Goal: Information Seeking & Learning: Learn about a topic

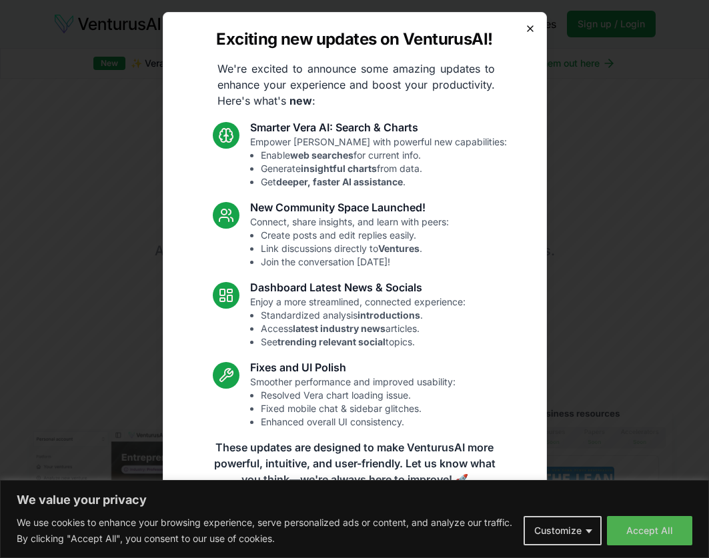
click at [531, 31] on icon "button" at bounding box center [530, 28] width 11 height 11
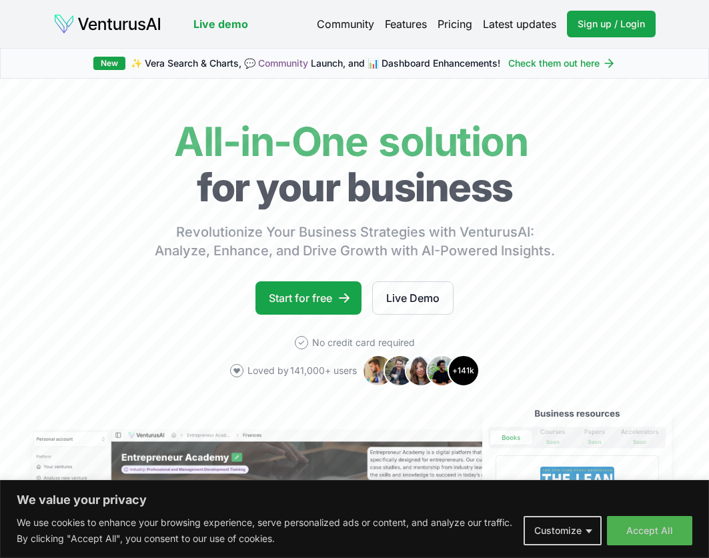
click at [458, 29] on link "Pricing" at bounding box center [455, 24] width 35 height 16
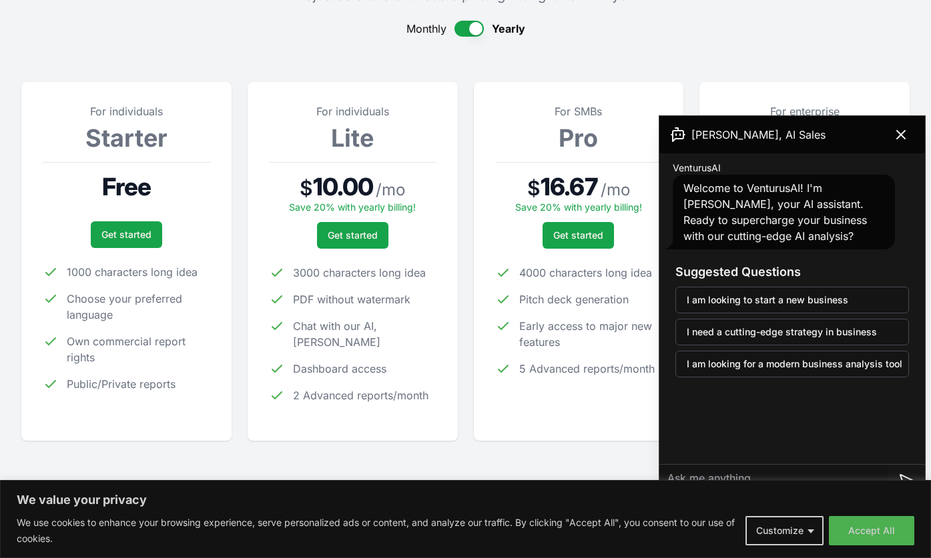
scroll to position [135, 0]
click at [709, 131] on icon at bounding box center [901, 135] width 8 height 8
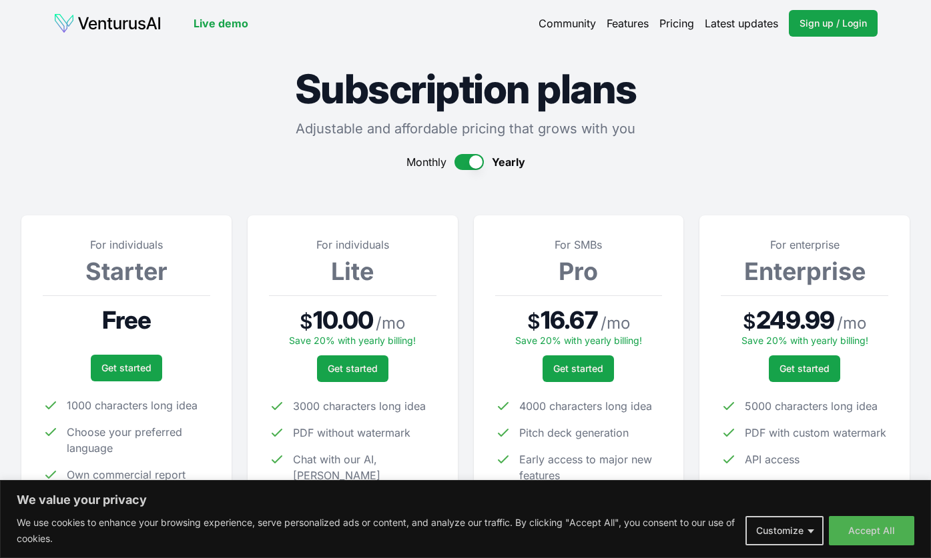
scroll to position [0, 0]
click at [216, 25] on link "Live demo" at bounding box center [220, 24] width 55 height 16
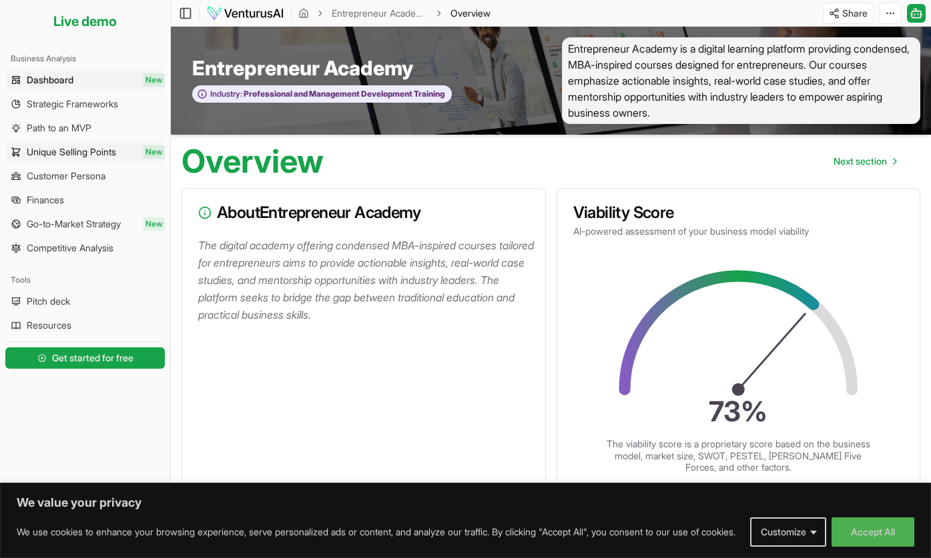
click at [101, 151] on span "Unique Selling Points" at bounding box center [71, 151] width 89 height 13
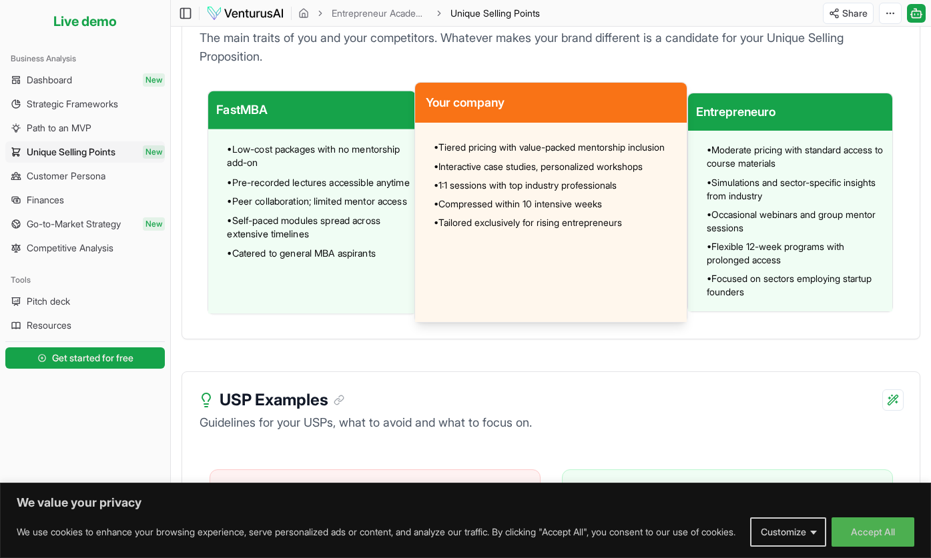
scroll to position [988, 0]
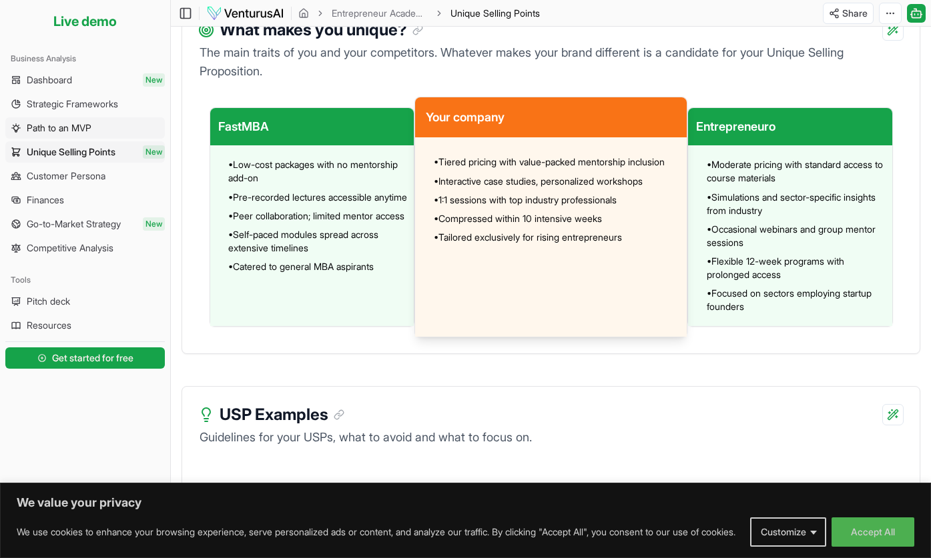
click at [79, 127] on span "Path to an MVP" at bounding box center [59, 127] width 65 height 13
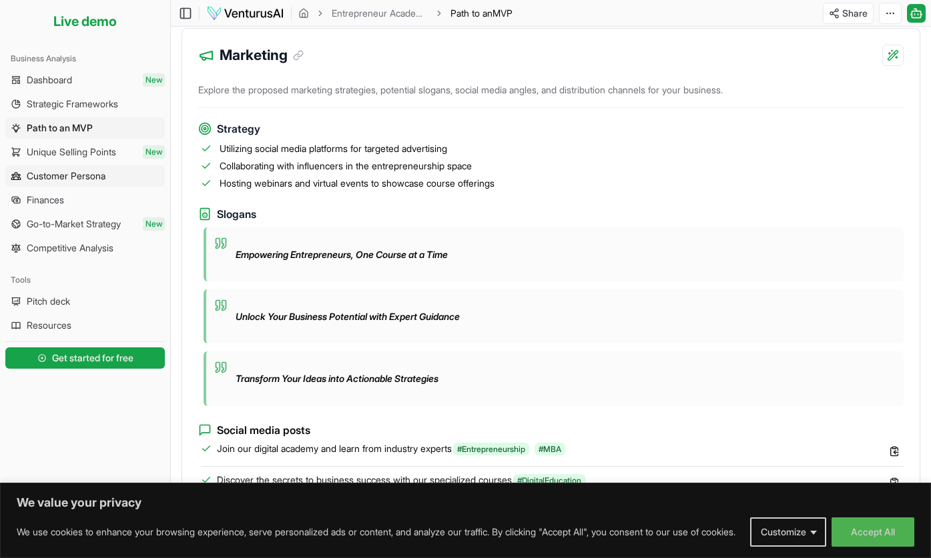
scroll to position [828, 0]
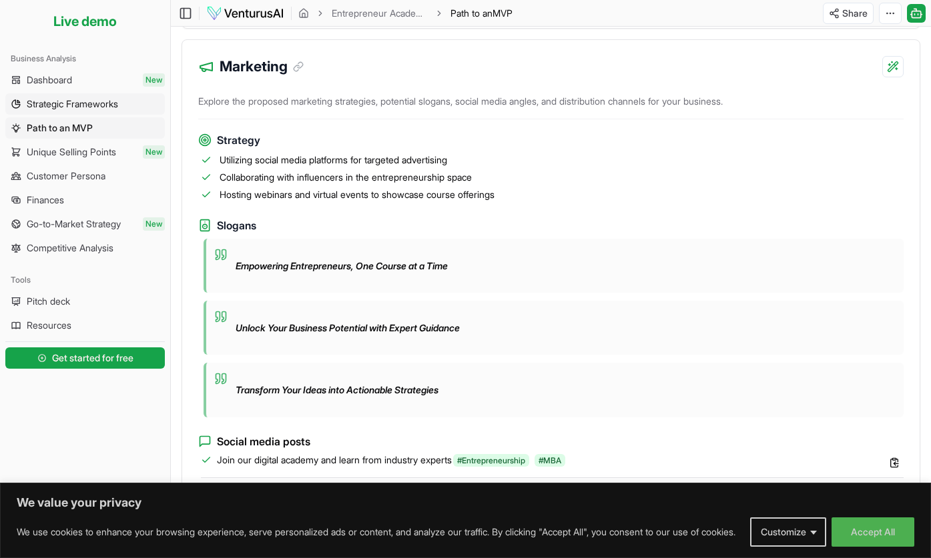
click at [98, 106] on span "Strategic Frameworks" at bounding box center [72, 103] width 91 height 13
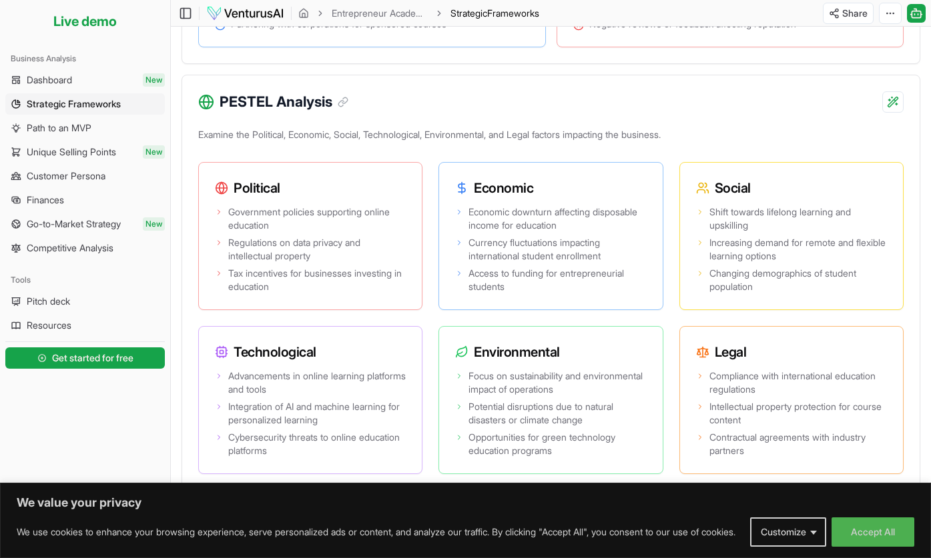
scroll to position [927, 0]
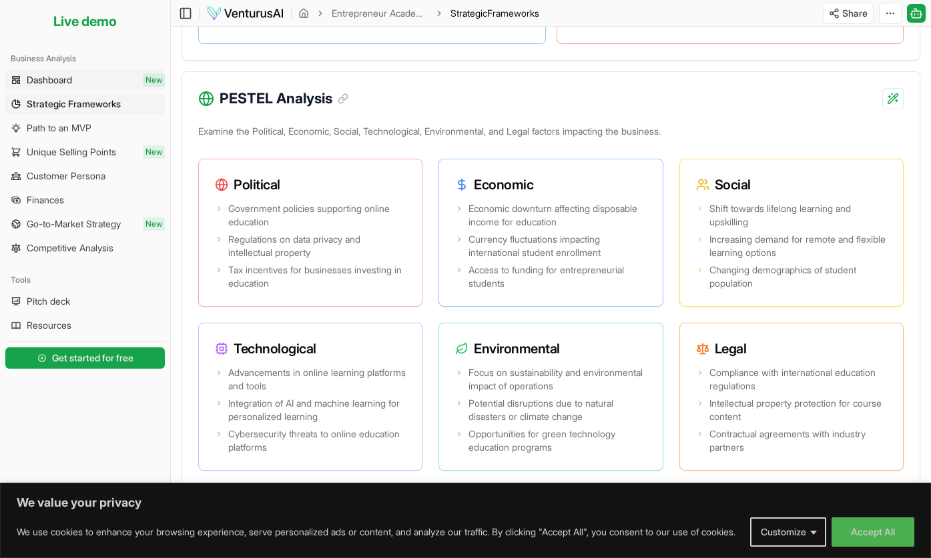
click at [57, 82] on span "Dashboard" at bounding box center [49, 79] width 45 height 13
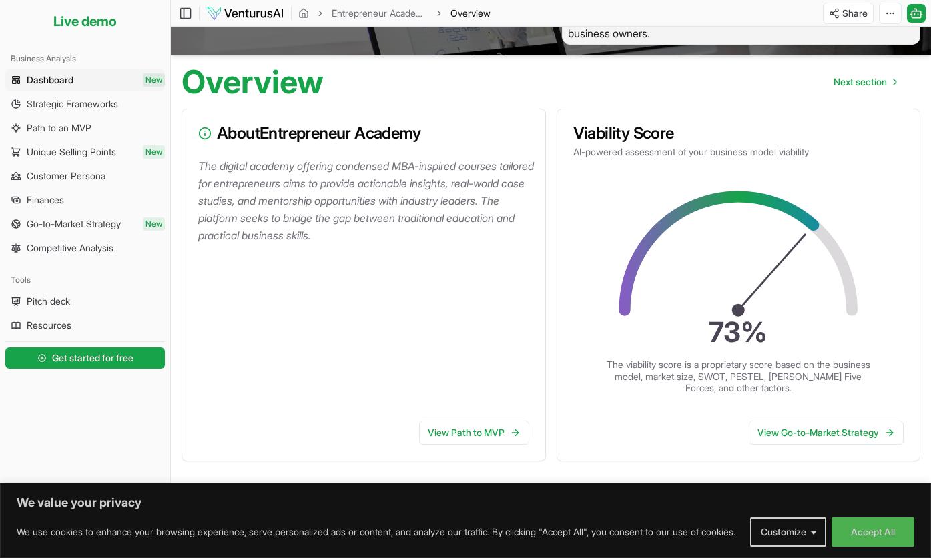
scroll to position [85, 0]
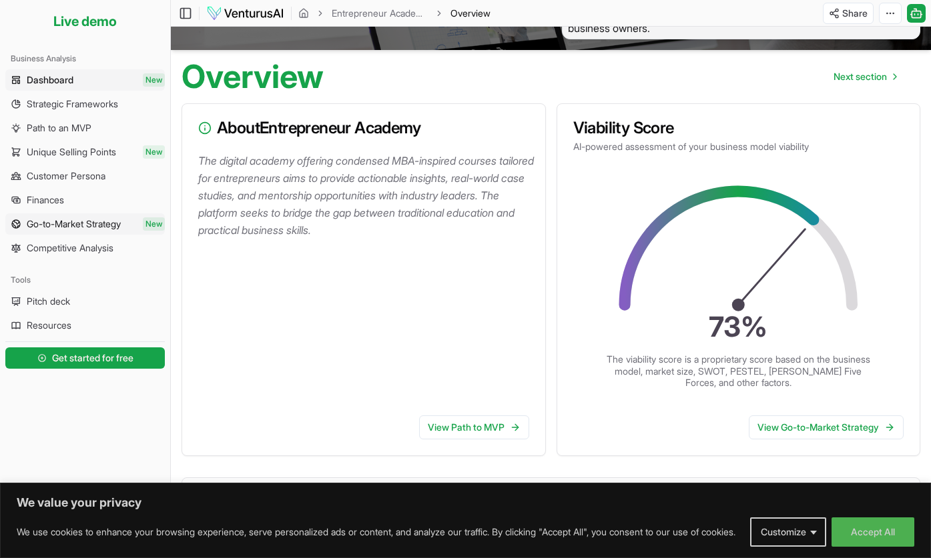
click at [61, 220] on span "Go-to-Market Strategy" at bounding box center [74, 224] width 94 height 13
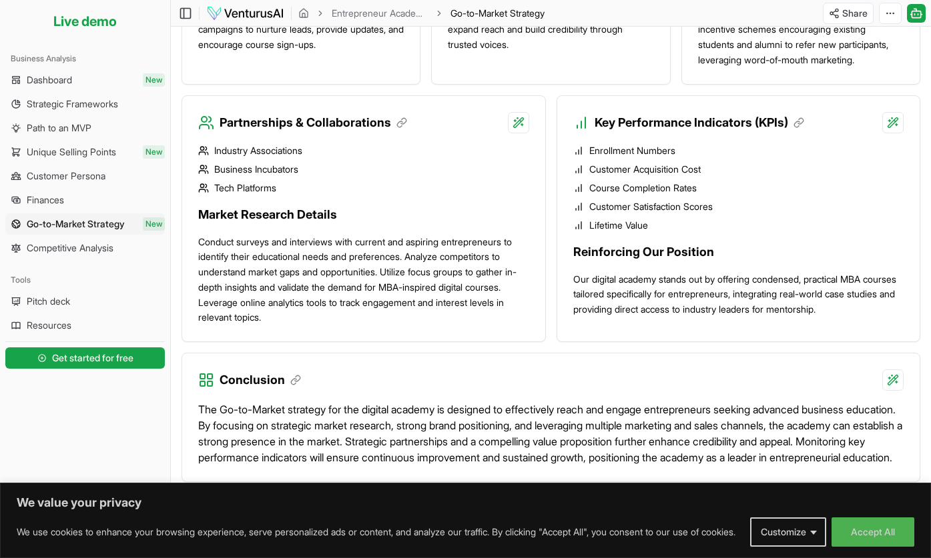
scroll to position [1174, 0]
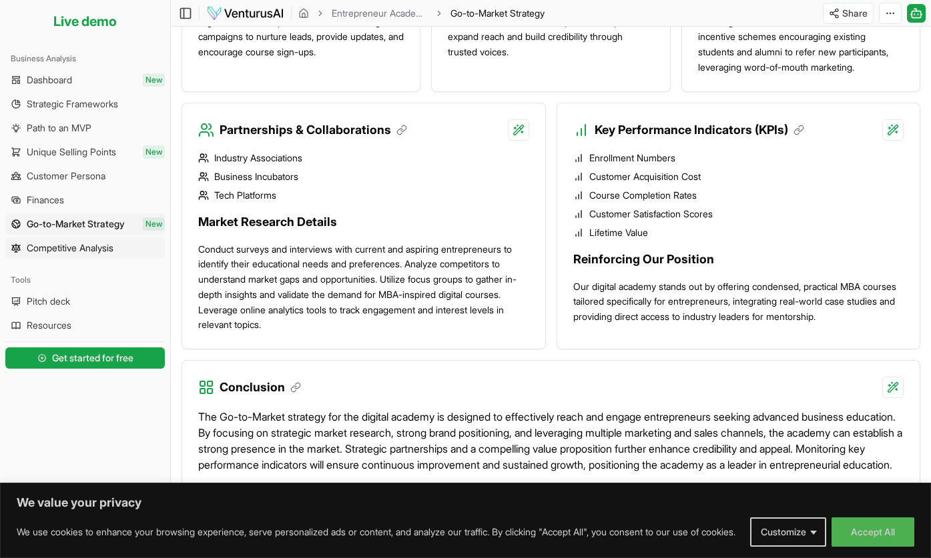
click at [78, 249] on span "Competitive Analysis" at bounding box center [70, 248] width 87 height 13
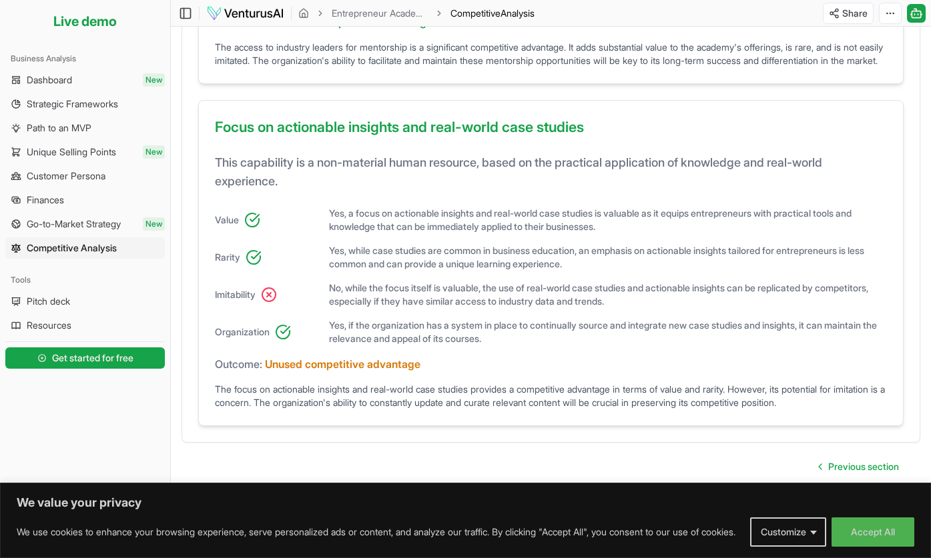
scroll to position [994, 0]
click at [59, 304] on span "Pitch deck" at bounding box center [48, 301] width 43 height 13
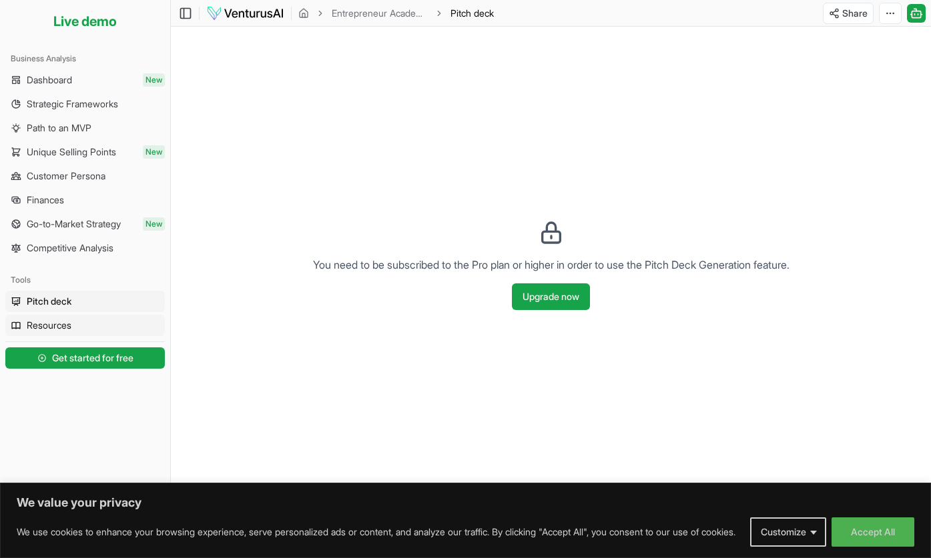
click at [59, 330] on span "Resources" at bounding box center [49, 325] width 45 height 13
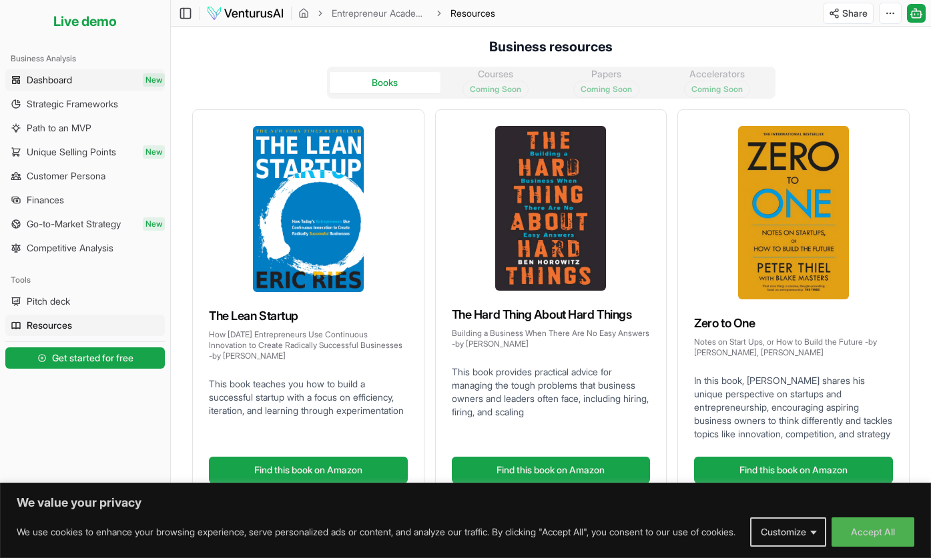
click at [53, 80] on span "Dashboard" at bounding box center [49, 79] width 45 height 13
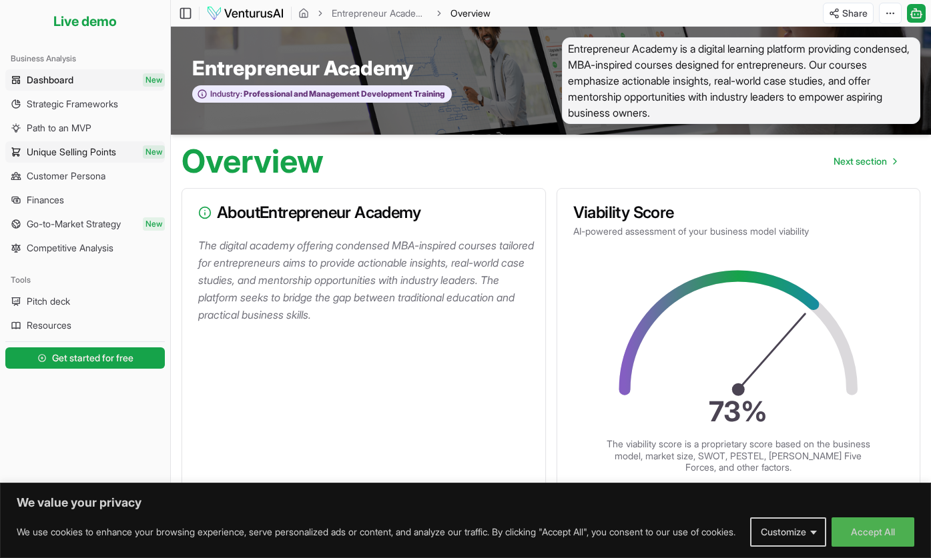
click at [112, 154] on span "Unique Selling Points" at bounding box center [71, 151] width 89 height 13
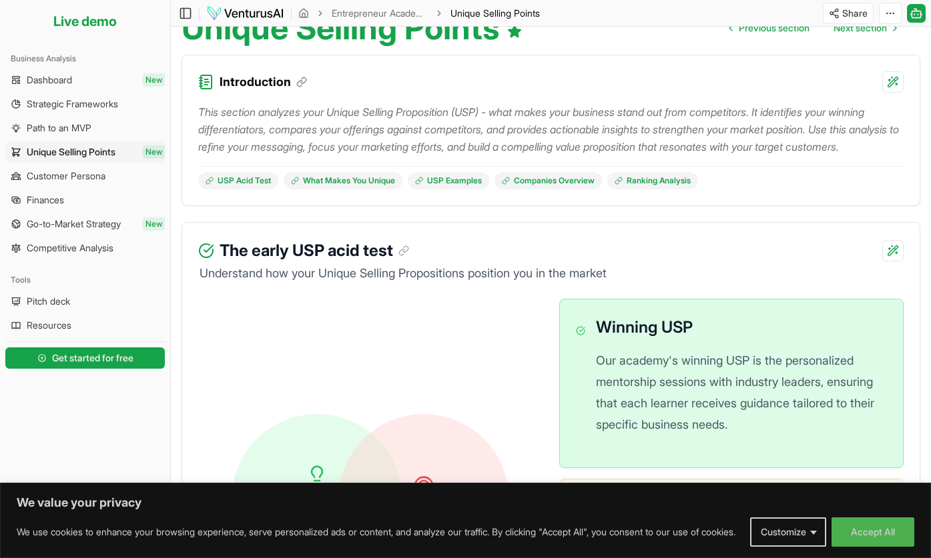
scroll to position [139, 0]
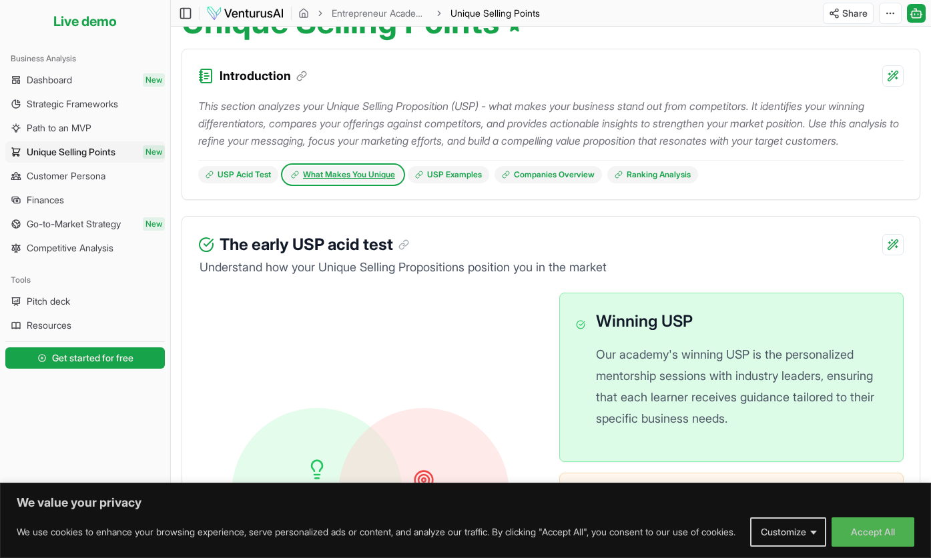
click at [353, 183] on link "What Makes You Unique" at bounding box center [343, 174] width 119 height 17
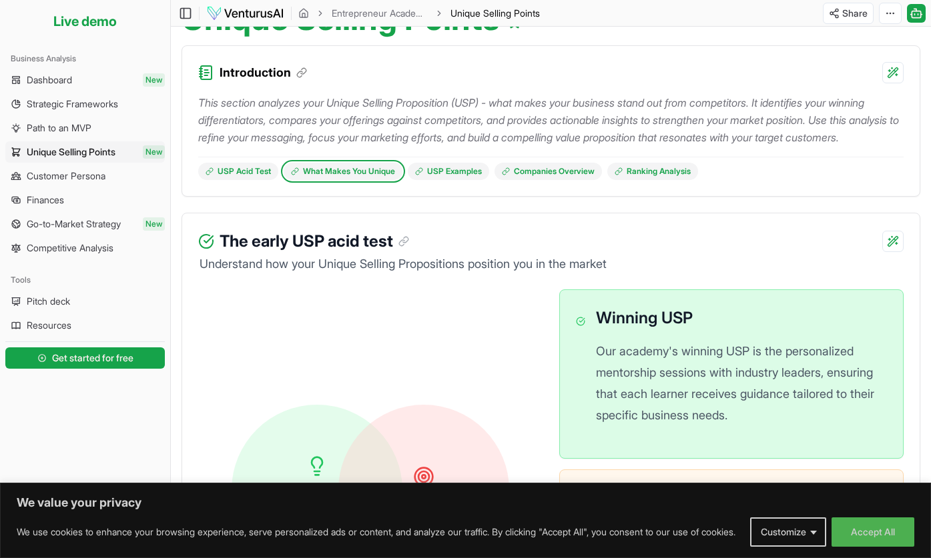
scroll to position [139, 0]
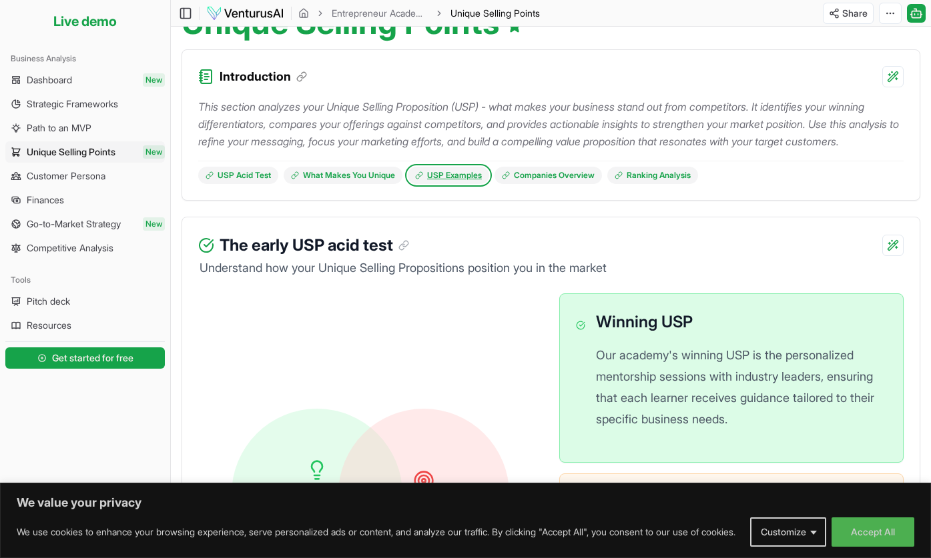
click at [464, 184] on link "USP Examples" at bounding box center [448, 175] width 81 height 17
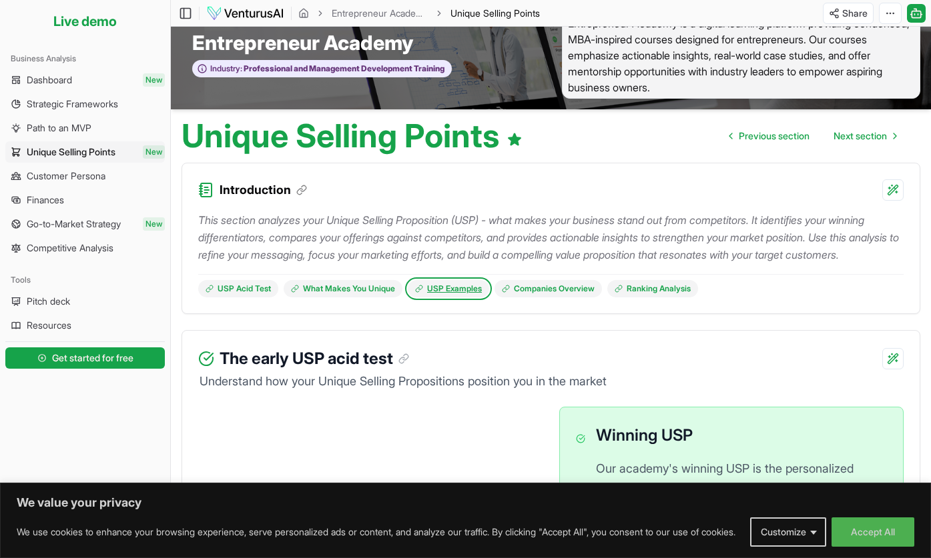
scroll to position [43, 0]
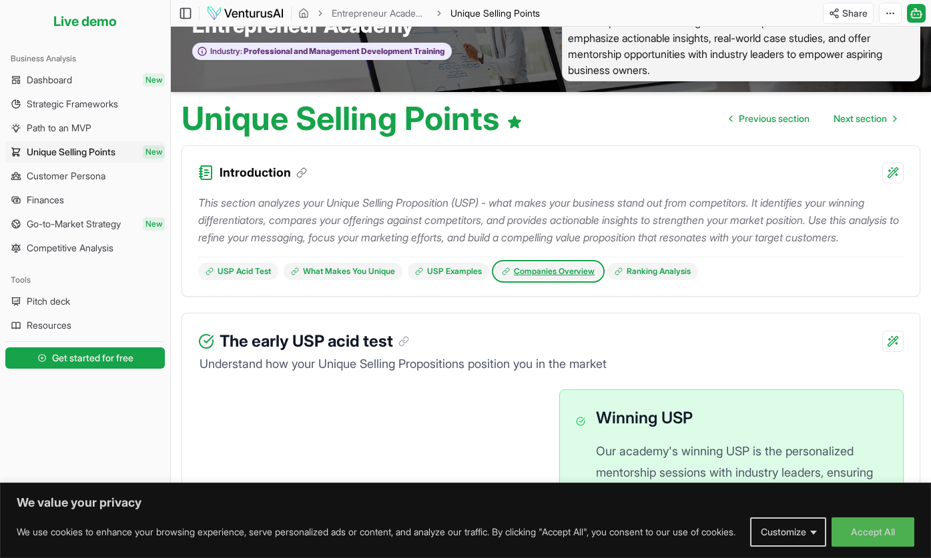
click at [564, 280] on link "Companies Overview" at bounding box center [547, 271] width 107 height 17
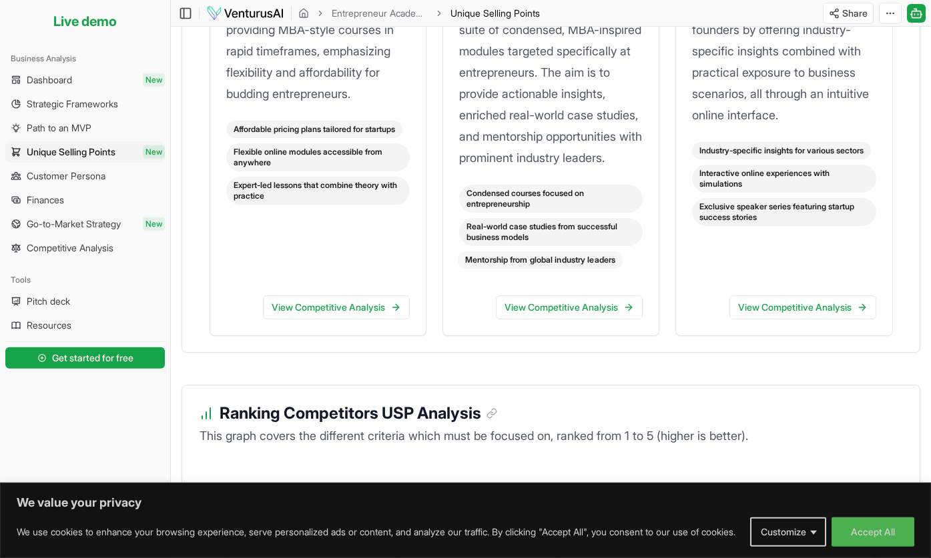
scroll to position [1952, 0]
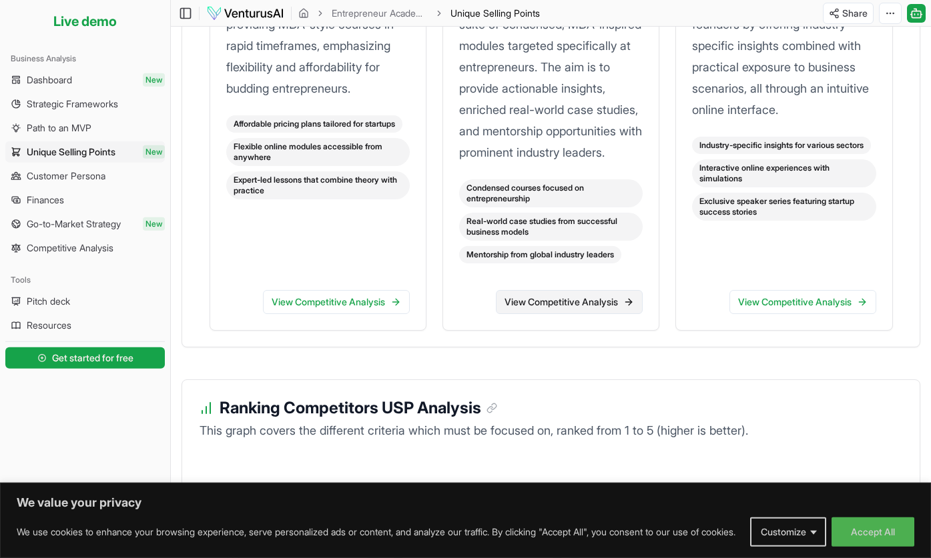
click at [557, 314] on link "View Competitive Analysis" at bounding box center [569, 302] width 147 height 24
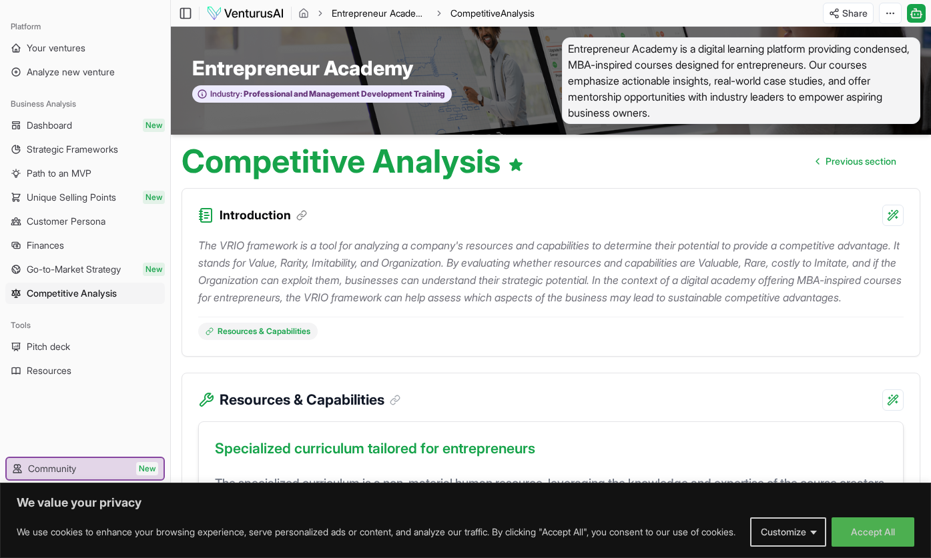
click at [370, 15] on link "Entrepreneur Academy" at bounding box center [380, 13] width 96 height 13
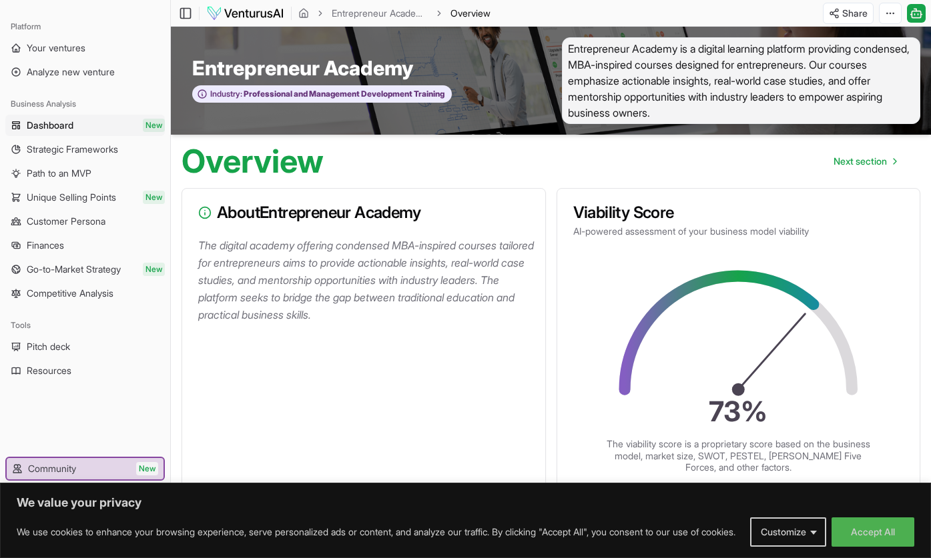
click at [260, 12] on img at bounding box center [245, 13] width 78 height 16
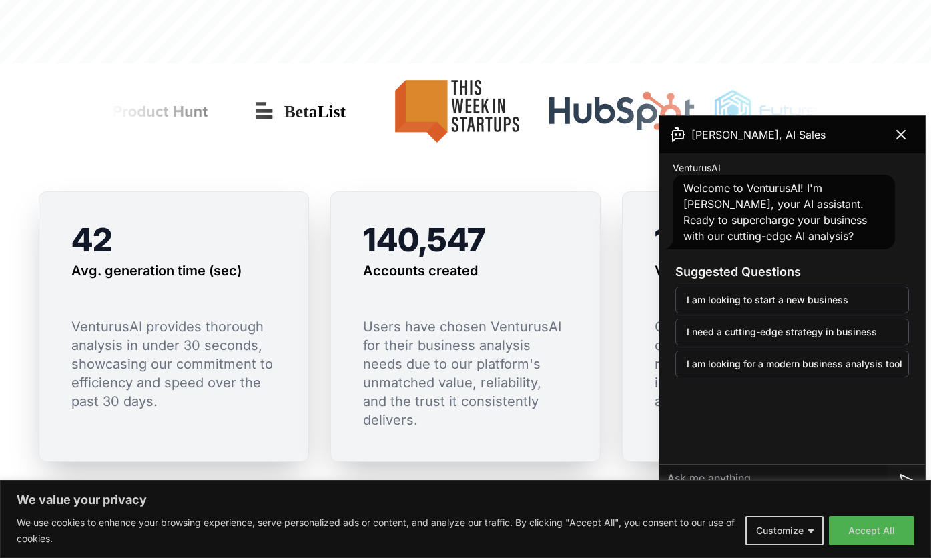
scroll to position [909, 0]
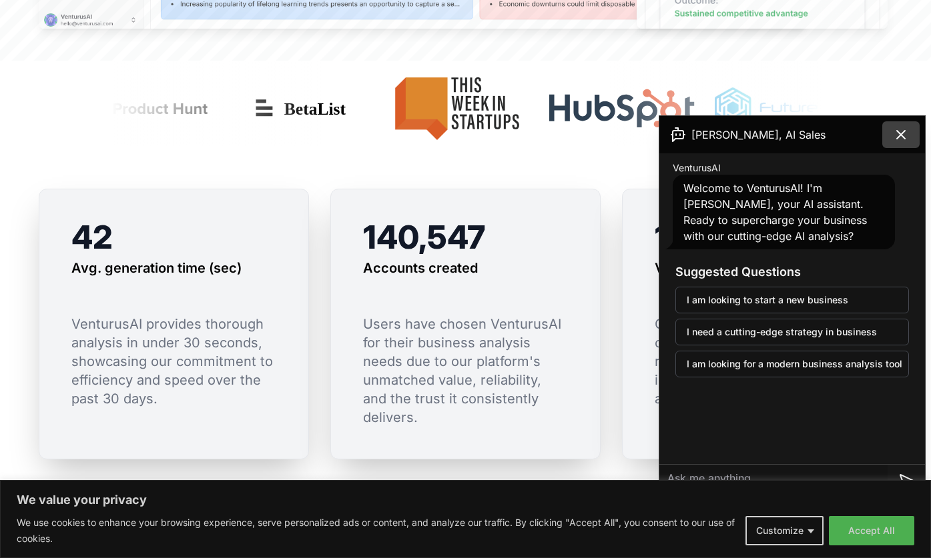
click at [709, 134] on icon at bounding box center [901, 135] width 16 height 16
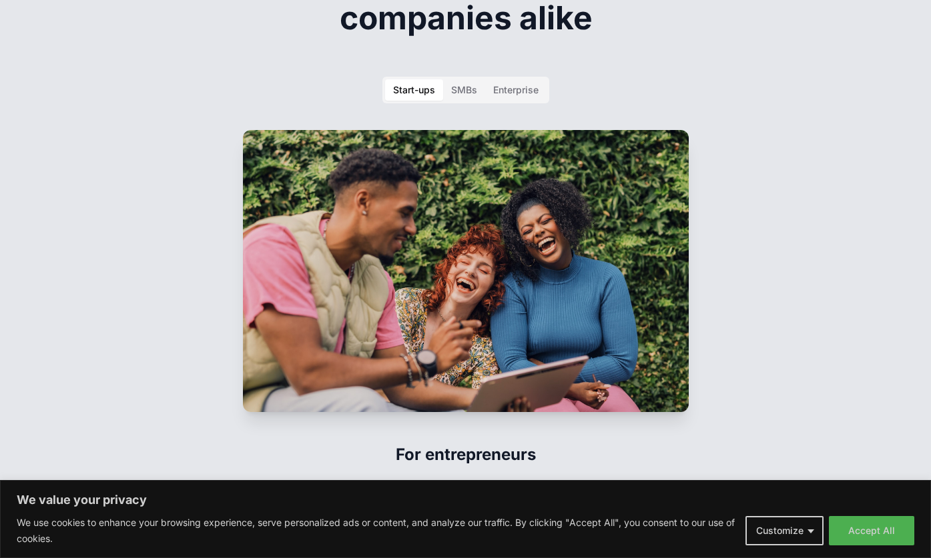
scroll to position [2042, 0]
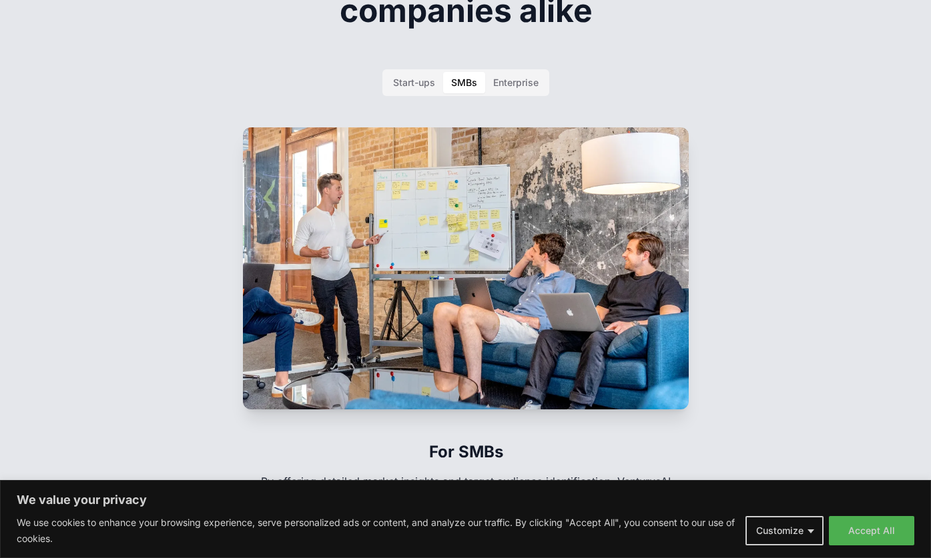
click at [462, 76] on div "SMBs" at bounding box center [464, 82] width 26 height 13
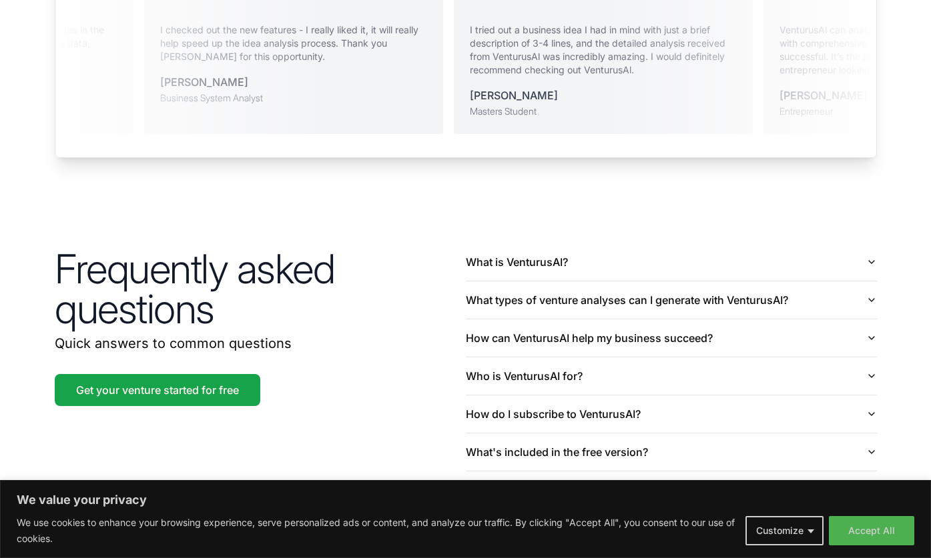
scroll to position [2993, 0]
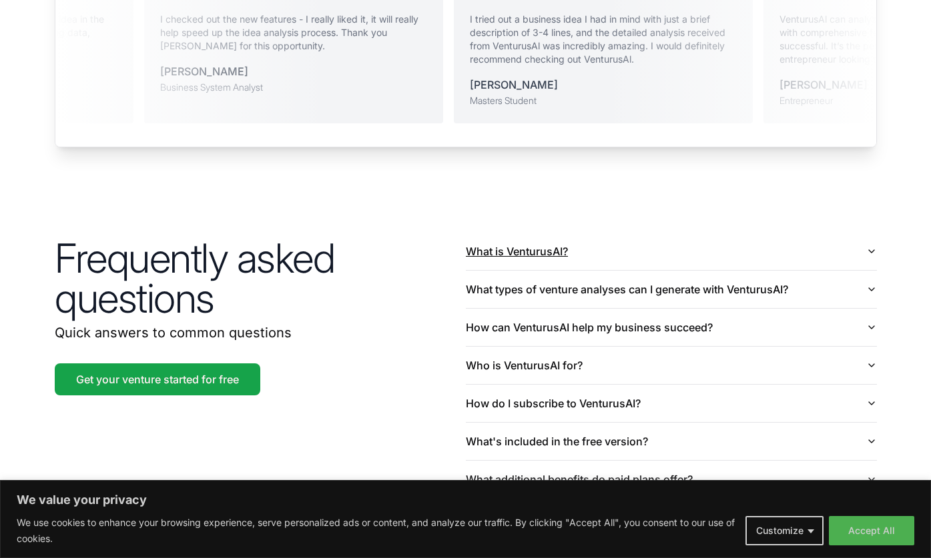
click at [709, 246] on icon "button" at bounding box center [871, 251] width 11 height 11
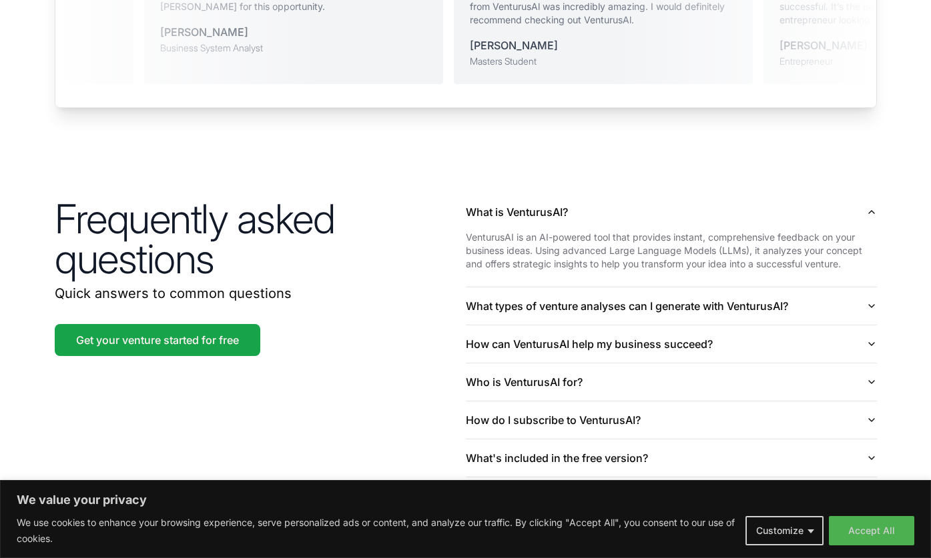
scroll to position [3032, 0]
click at [709, 290] on div "Frequently asked questions Quick answers to common questions Get your venture s…" at bounding box center [466, 393] width 854 height 484
click at [709, 302] on icon "button" at bounding box center [871, 307] width 11 height 11
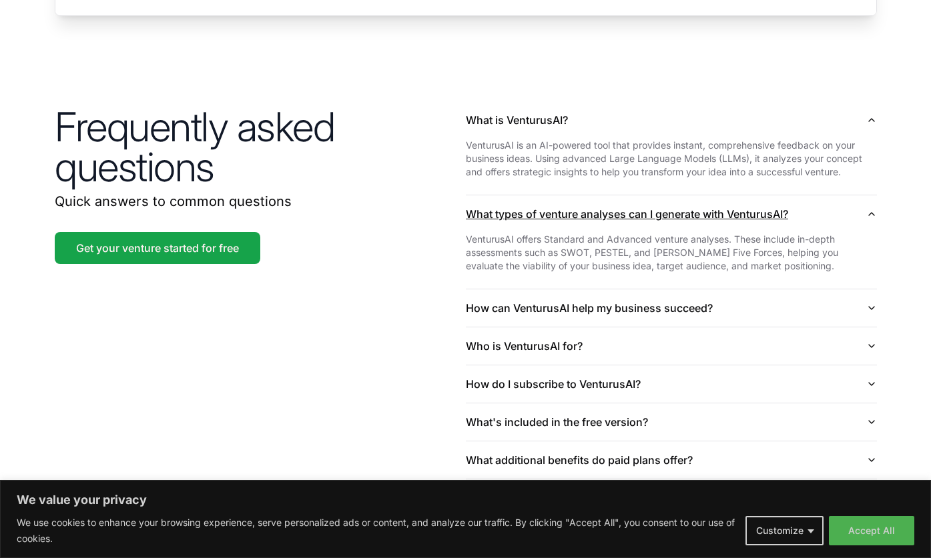
scroll to position [3127, 0]
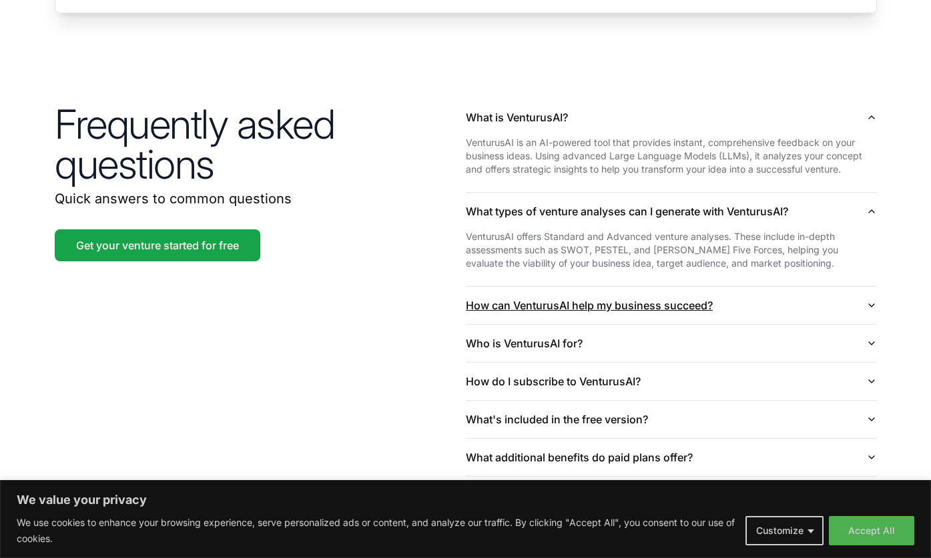
click at [709, 300] on icon "button" at bounding box center [871, 305] width 11 height 11
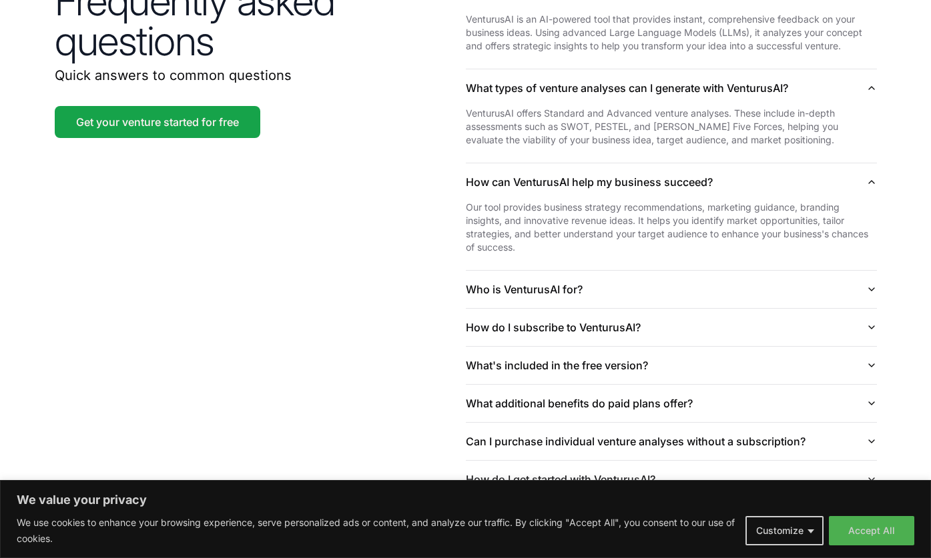
scroll to position [3255, 0]
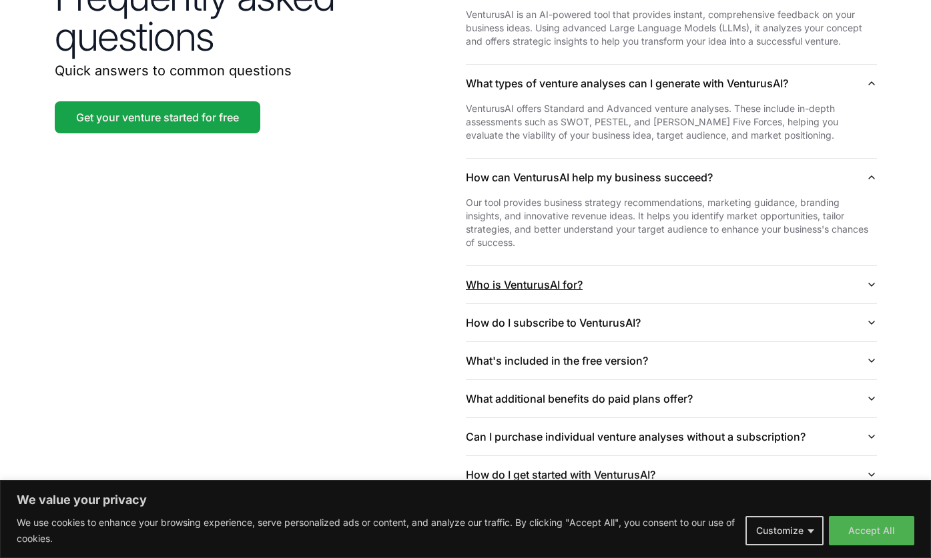
click at [709, 280] on icon "button" at bounding box center [871, 285] width 11 height 11
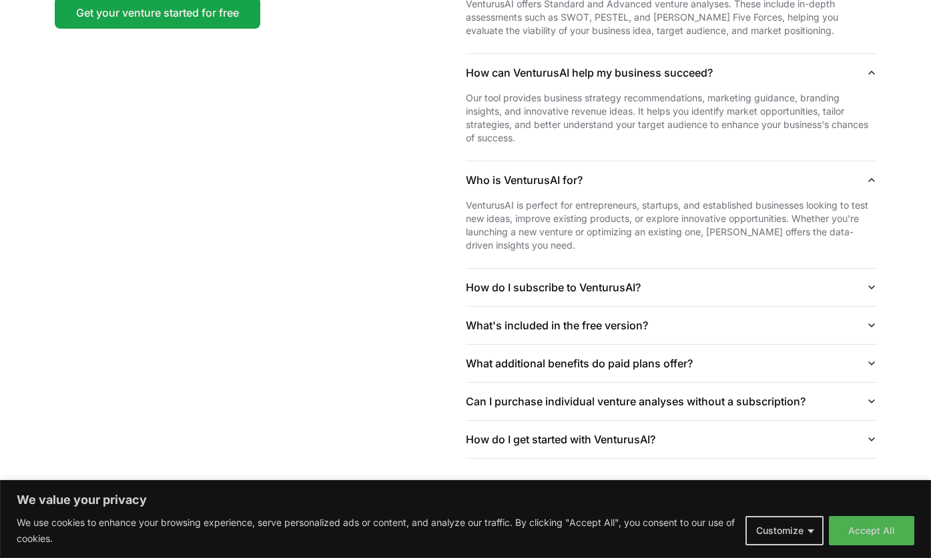
scroll to position [3363, 0]
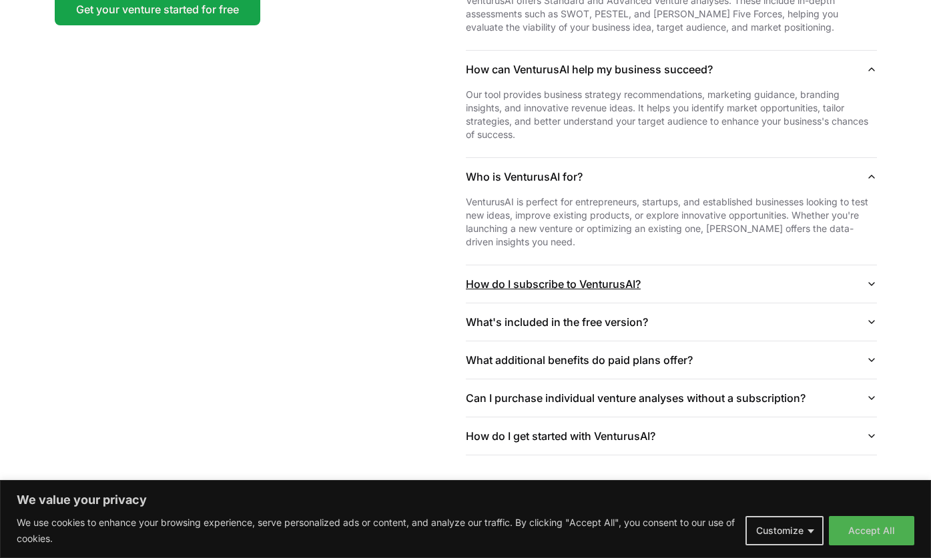
click at [709, 279] on icon "button" at bounding box center [871, 284] width 11 height 11
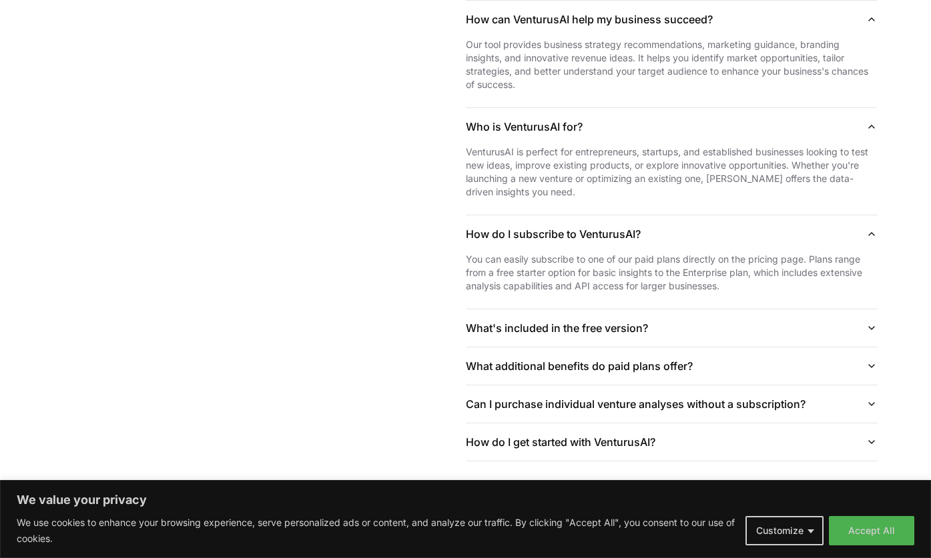
scroll to position [3414, 0]
click at [709, 322] on icon "button" at bounding box center [871, 327] width 11 height 11
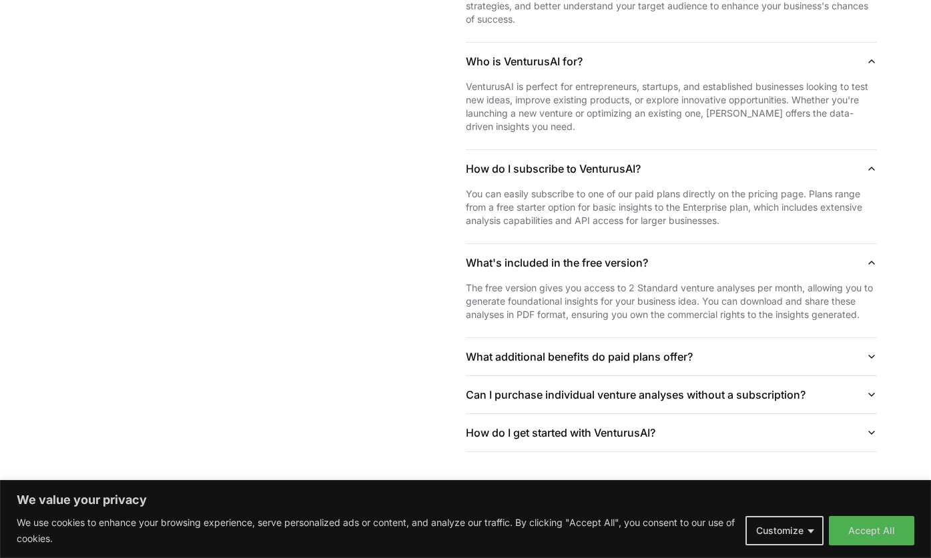
scroll to position [3482, 0]
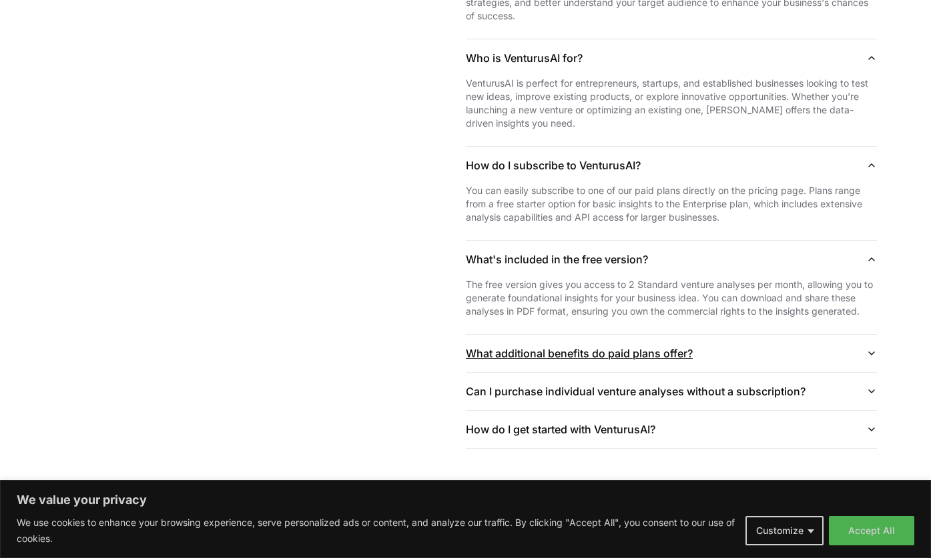
click at [709, 348] on icon "button" at bounding box center [871, 353] width 11 height 11
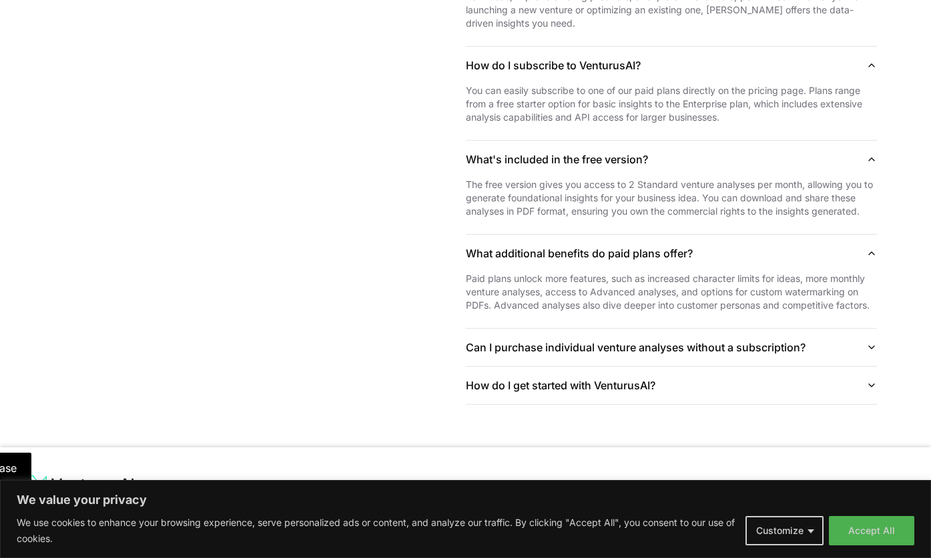
scroll to position [3585, 0]
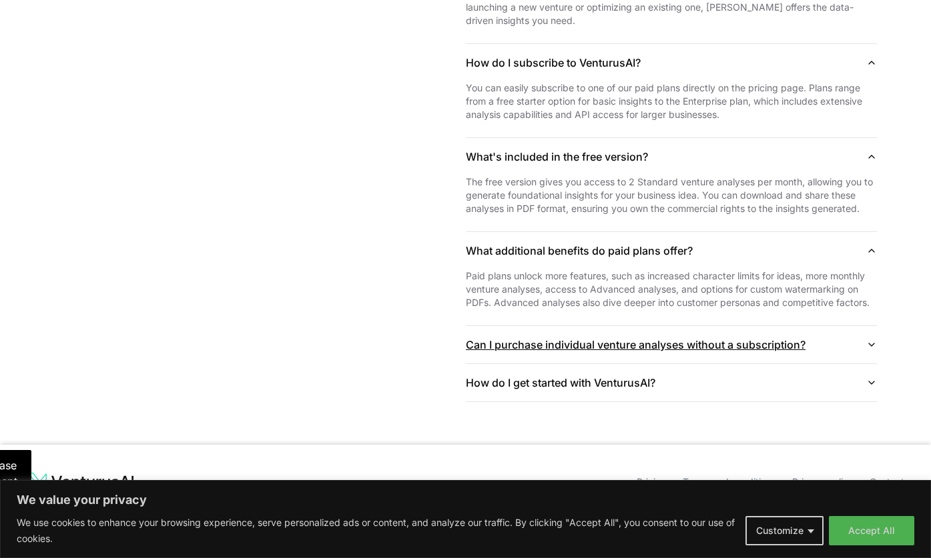
click at [709, 340] on icon "button" at bounding box center [871, 345] width 11 height 11
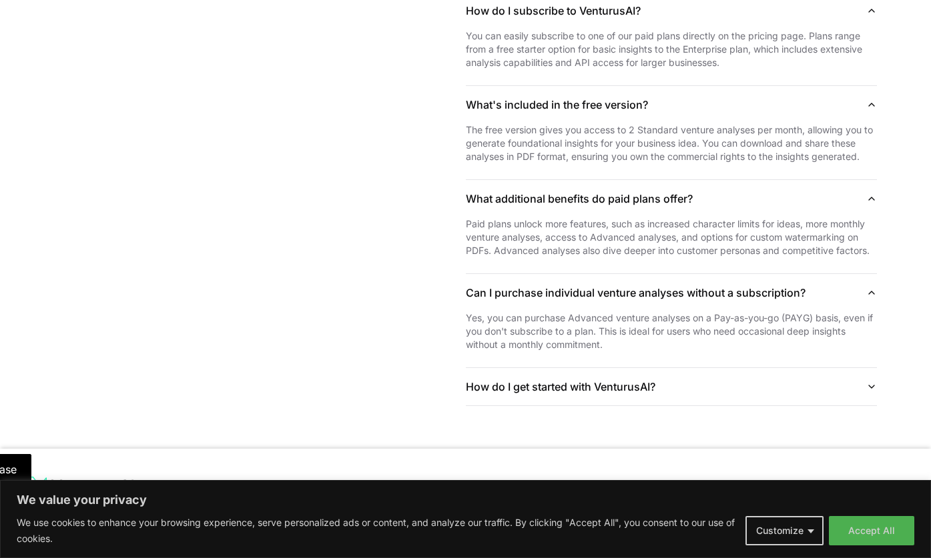
scroll to position [3641, 0]
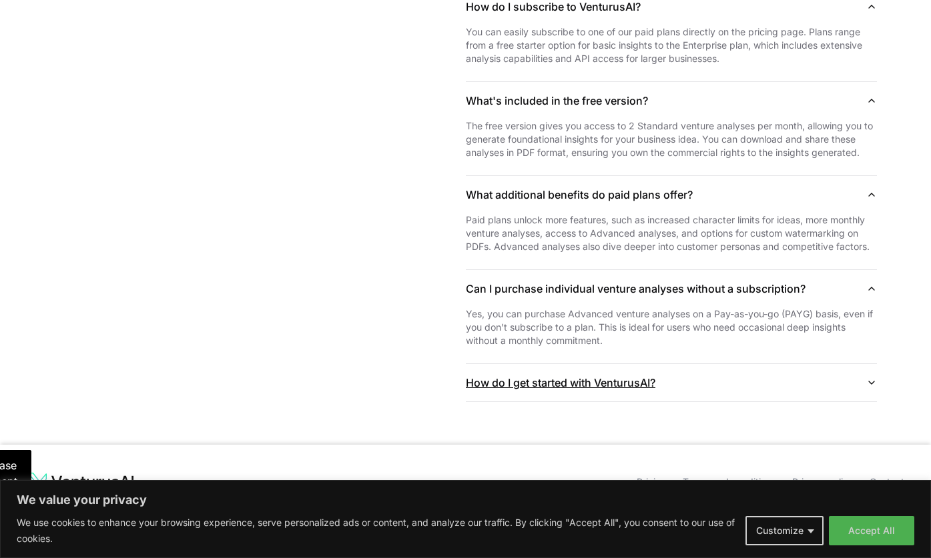
click at [709, 382] on icon "button" at bounding box center [871, 383] width 5 height 3
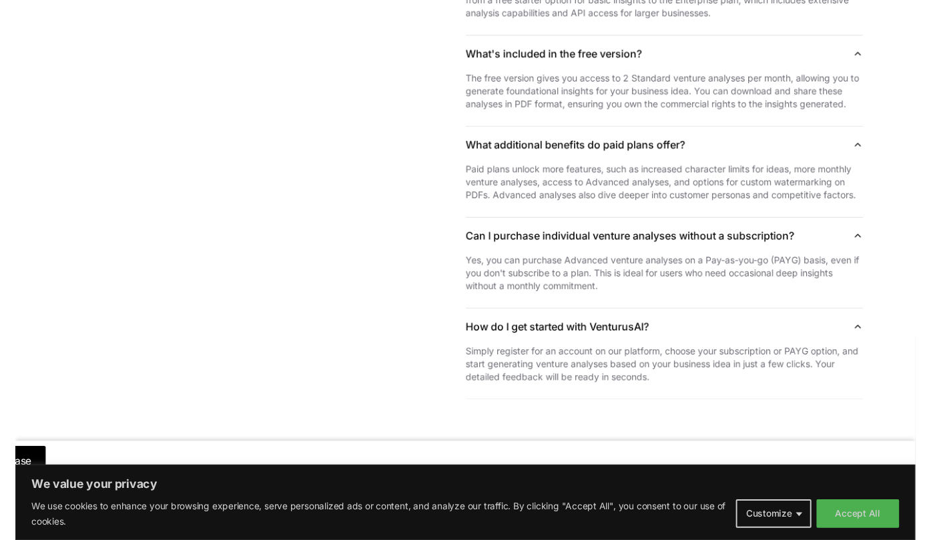
scroll to position [3697, 0]
